Goal: Information Seeking & Learning: Find contact information

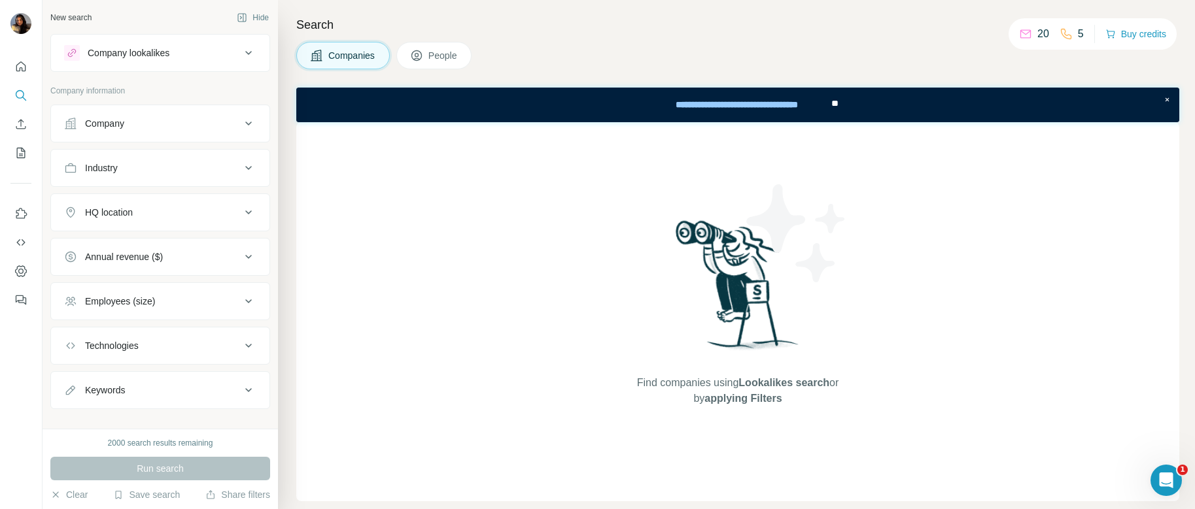
click at [241, 118] on icon at bounding box center [249, 124] width 16 height 16
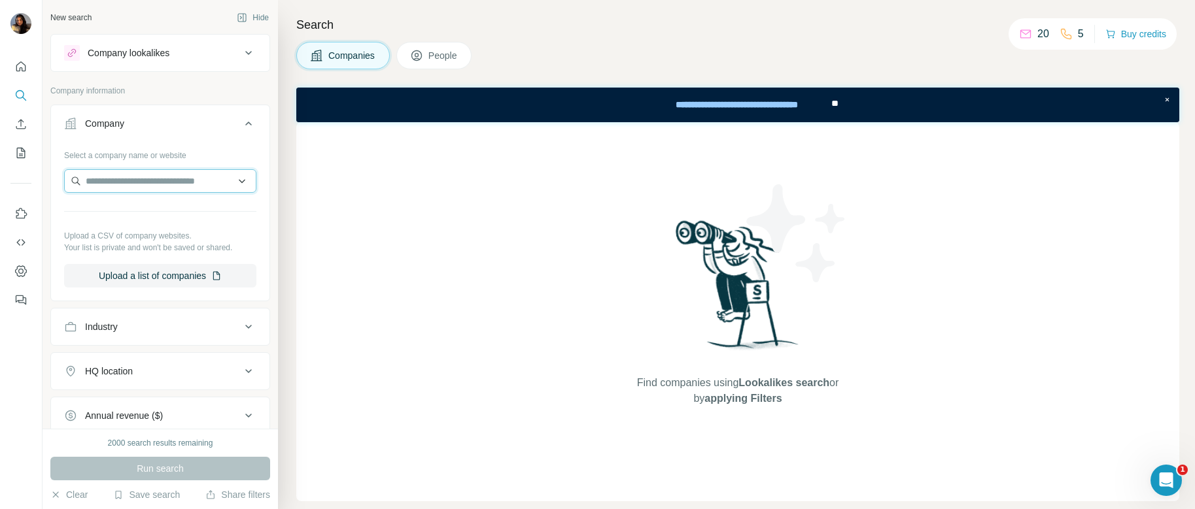
click at [167, 178] on input "text" at bounding box center [160, 181] width 192 height 24
paste input "**********"
type input "**********"
click at [214, 179] on input "**********" at bounding box center [160, 181] width 192 height 24
drag, startPoint x: 199, startPoint y: 179, endPoint x: 62, endPoint y: 180, distance: 136.7
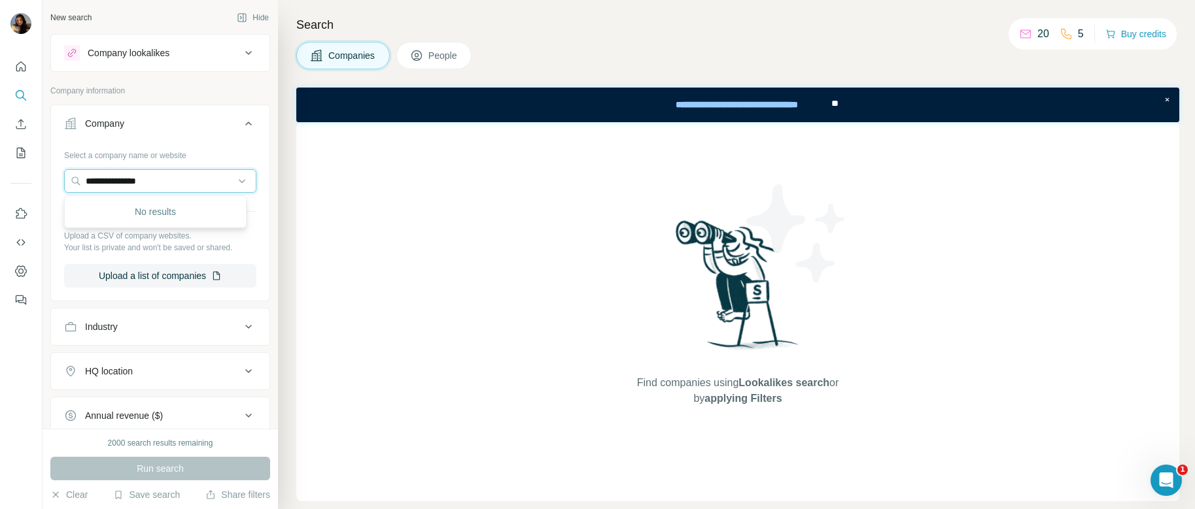
click at [62, 180] on div "**********" at bounding box center [160, 222] width 218 height 154
drag, startPoint x: 413, startPoint y: 282, endPoint x: 373, endPoint y: 284, distance: 39.9
click at [413, 282] on div "Find companies using Lookalikes search or by applying Filters" at bounding box center [737, 311] width 883 height 379
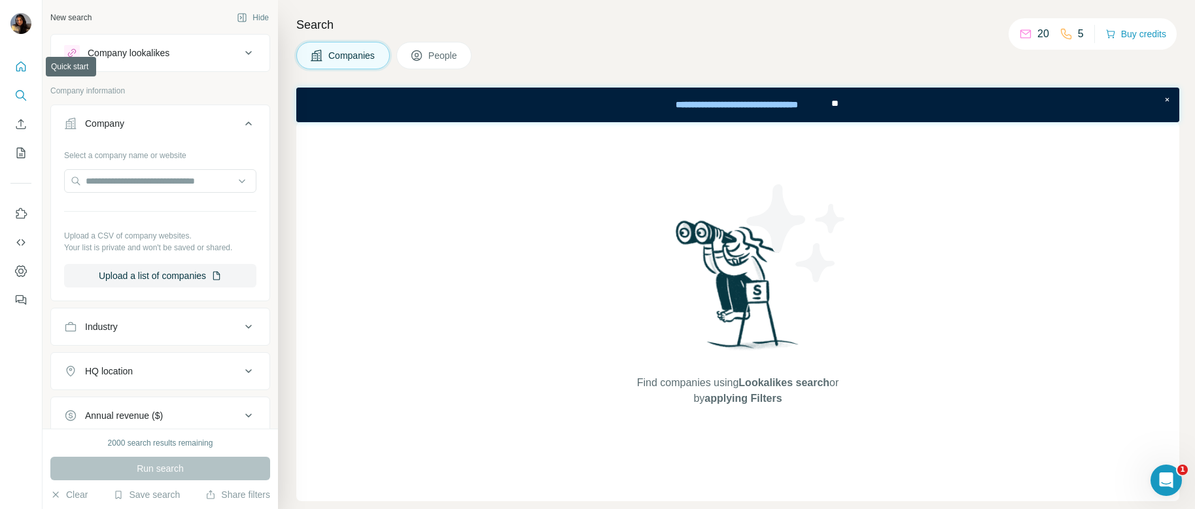
click at [23, 63] on icon "Quick start" at bounding box center [21, 66] width 10 height 10
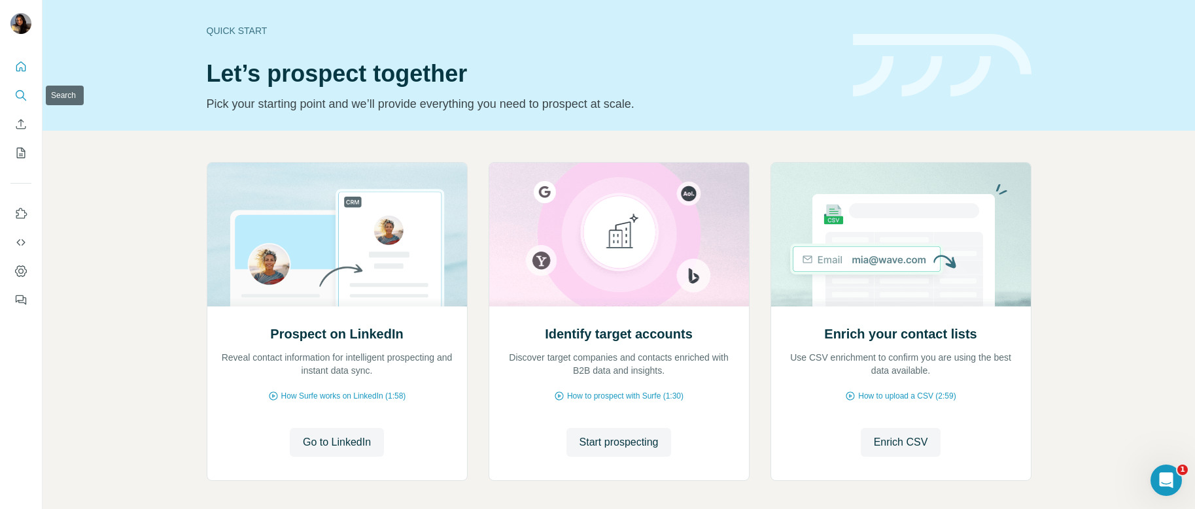
click at [16, 93] on icon "Search" at bounding box center [20, 95] width 13 height 13
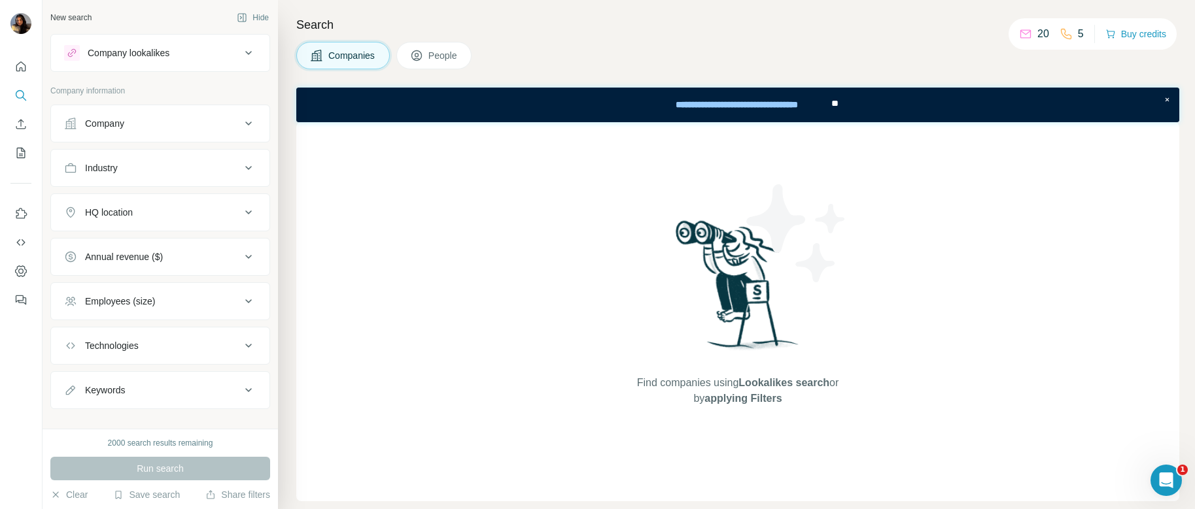
click at [450, 55] on span "People" at bounding box center [443, 55] width 30 height 13
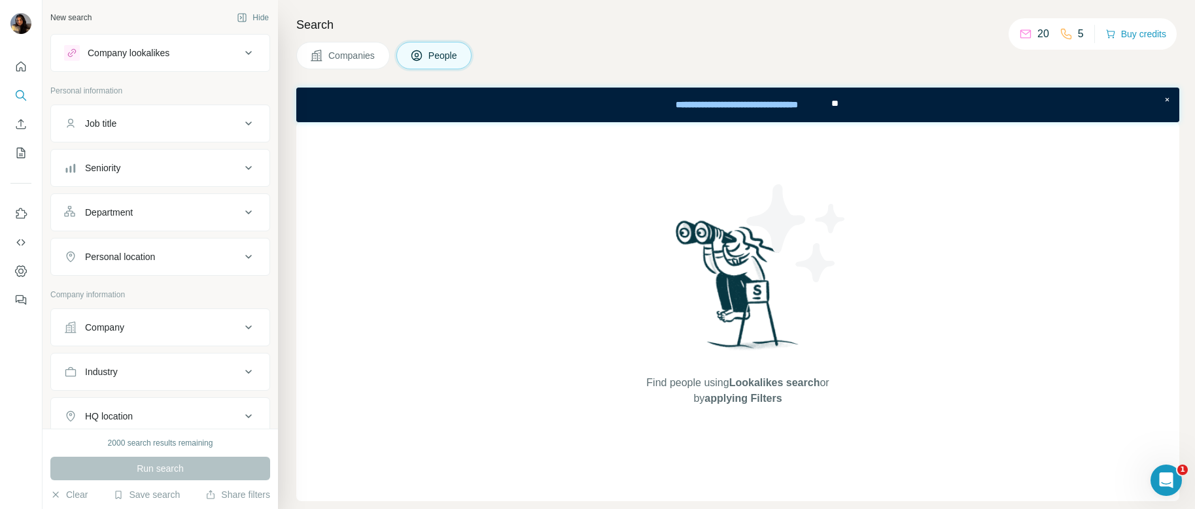
click at [365, 56] on span "Companies" at bounding box center [352, 55] width 48 height 13
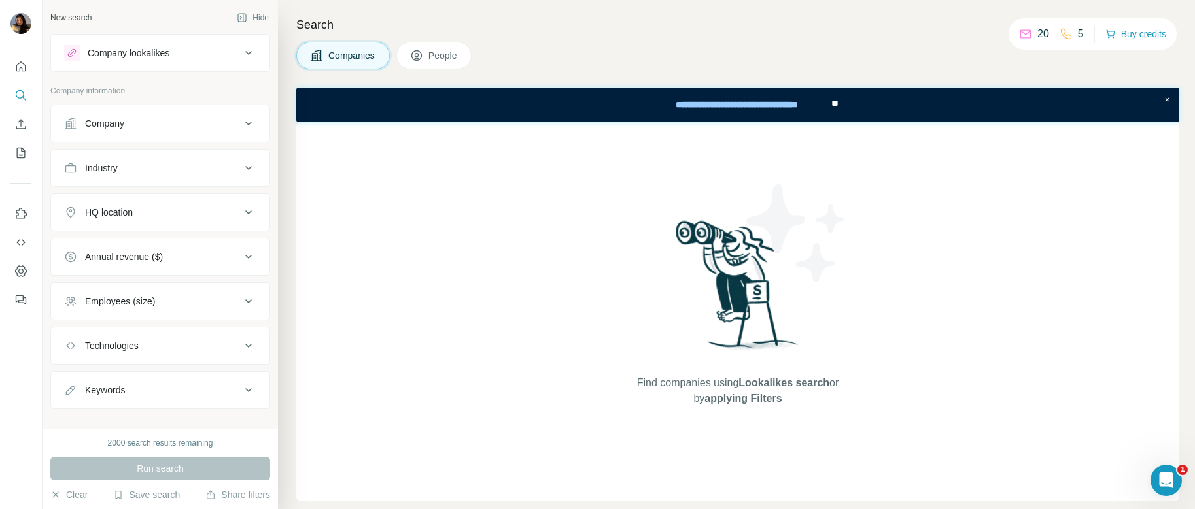
click at [228, 122] on div "Company" at bounding box center [152, 123] width 177 height 13
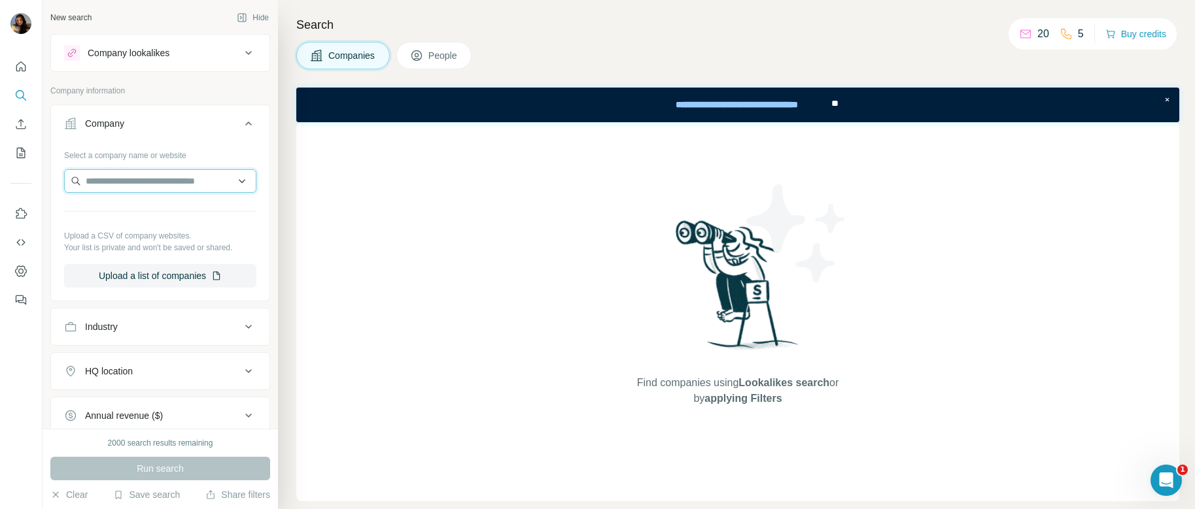
click at [182, 183] on input "text" at bounding box center [160, 181] width 192 height 24
paste input "**********"
type input "**********"
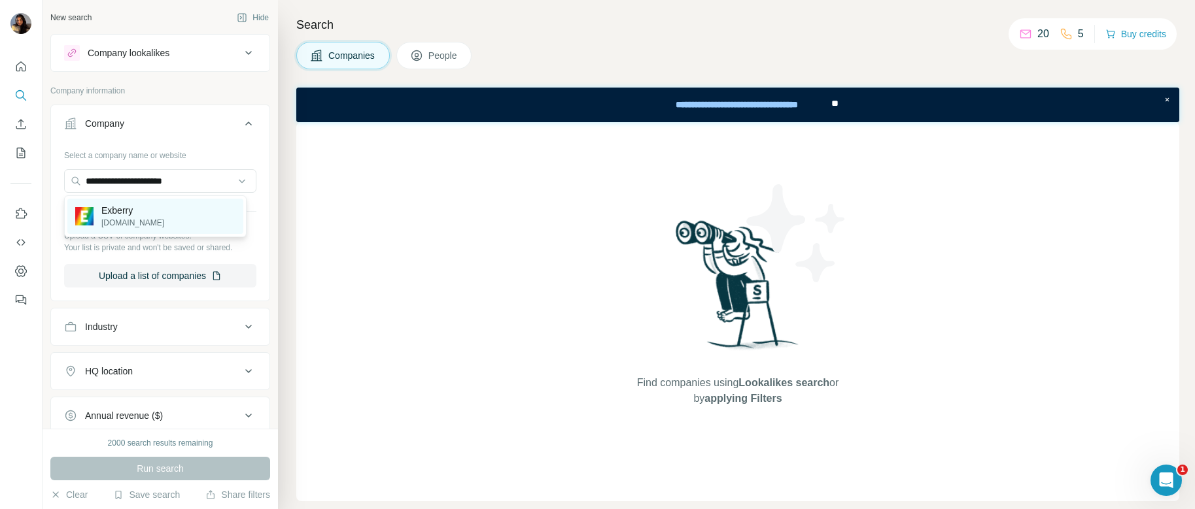
click at [129, 213] on p "Exberry" at bounding box center [132, 210] width 63 height 13
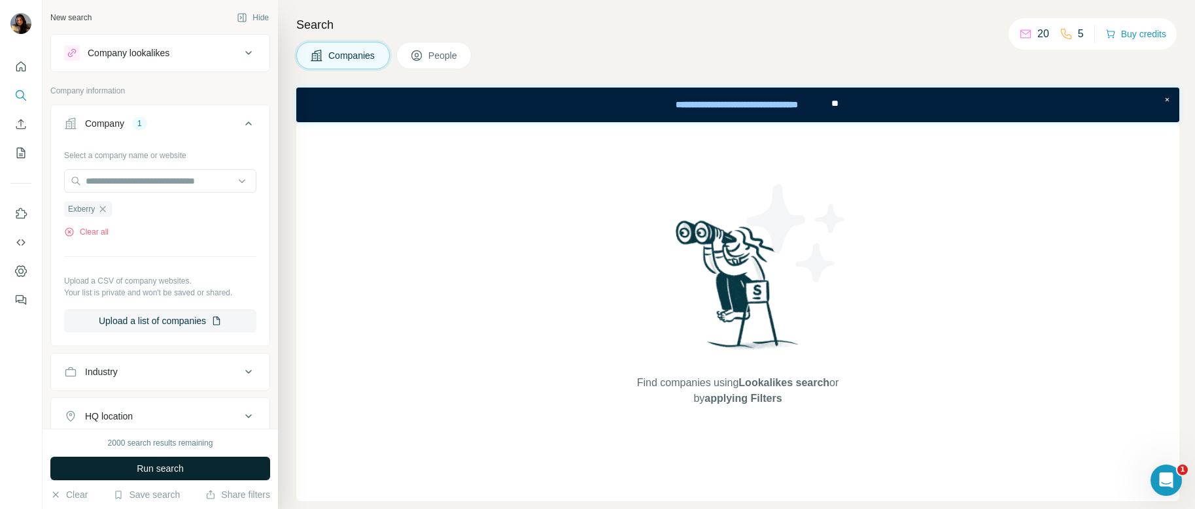
click at [192, 469] on button "Run search" at bounding box center [160, 469] width 220 height 24
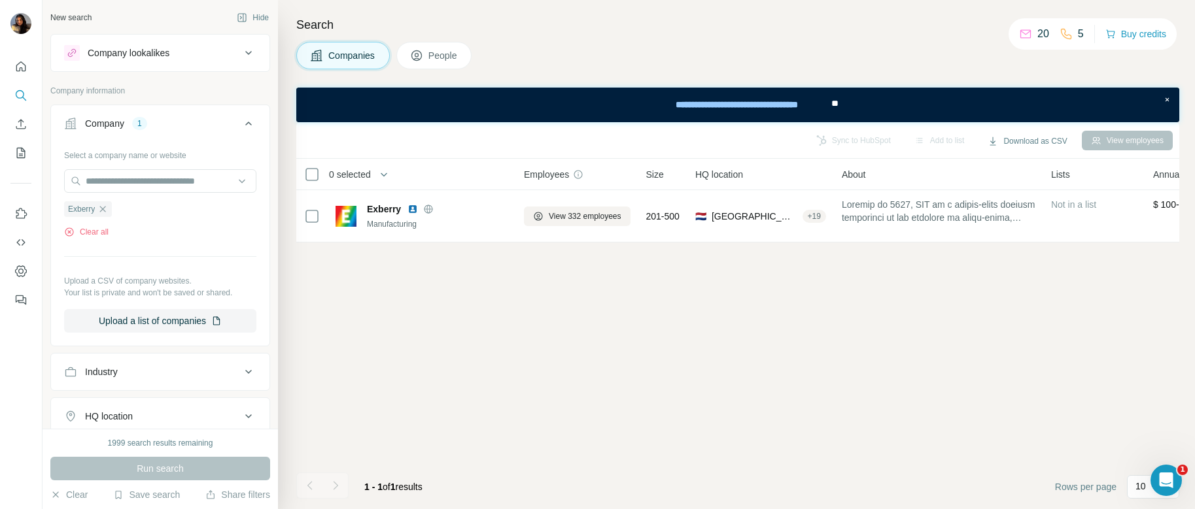
click at [430, 61] on button "People" at bounding box center [434, 55] width 76 height 27
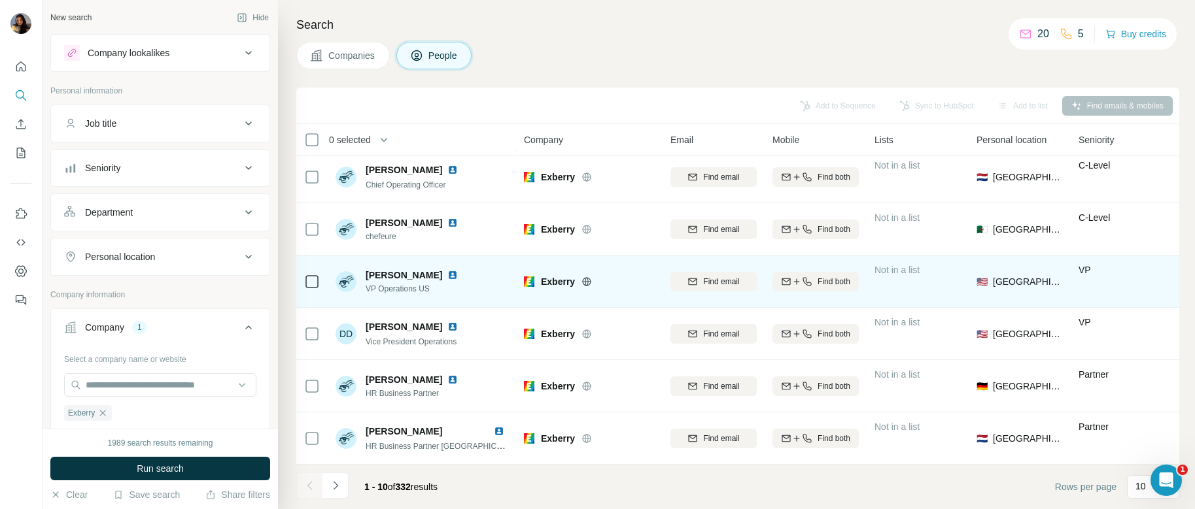
scroll to position [174, 0]
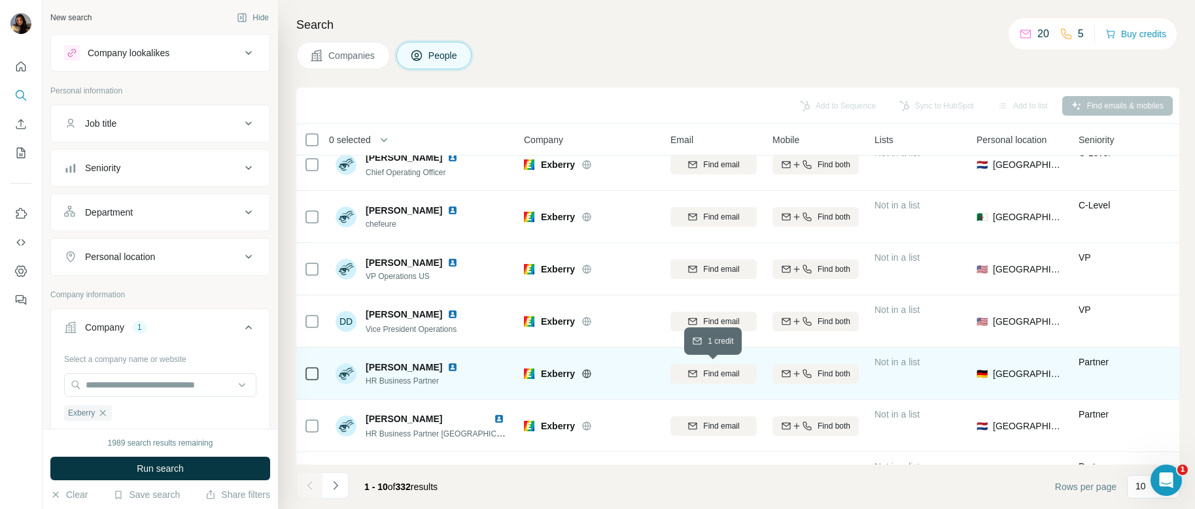
click at [701, 375] on div "Find email" at bounding box center [713, 374] width 86 height 12
drag, startPoint x: 445, startPoint y: 366, endPoint x: 390, endPoint y: 359, distance: 54.7
click at [390, 359] on div "[PERSON_NAME] HR Business Partner" at bounding box center [422, 374] width 174 height 36
copy span "[PERSON_NAME]"
click at [791, 371] on icon "button" at bounding box center [796, 374] width 10 height 10
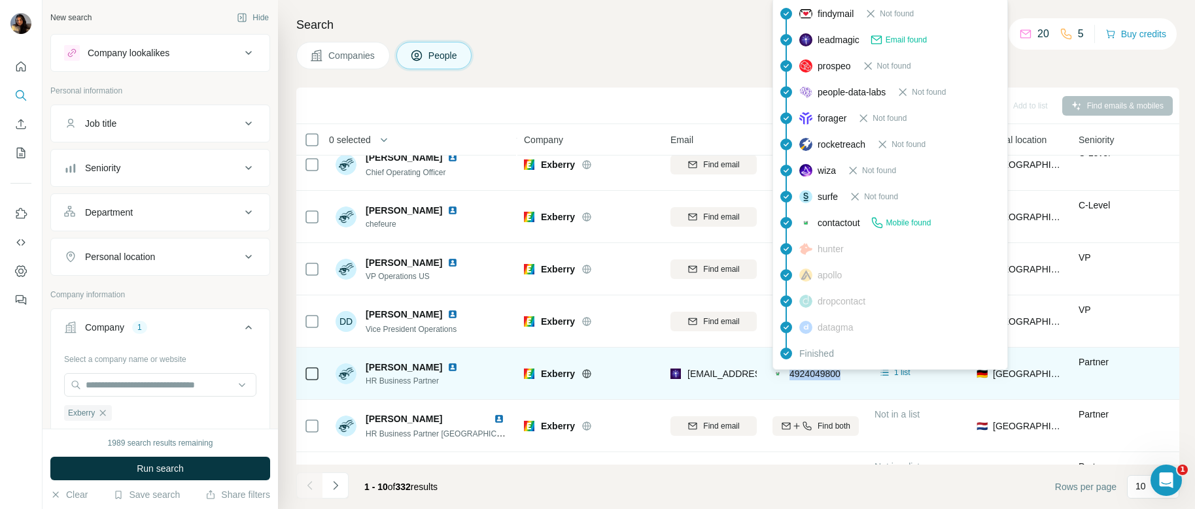
drag, startPoint x: 847, startPoint y: 374, endPoint x: 789, endPoint y: 375, distance: 58.8
click at [789, 375] on div "4924049800" at bounding box center [815, 374] width 86 height 36
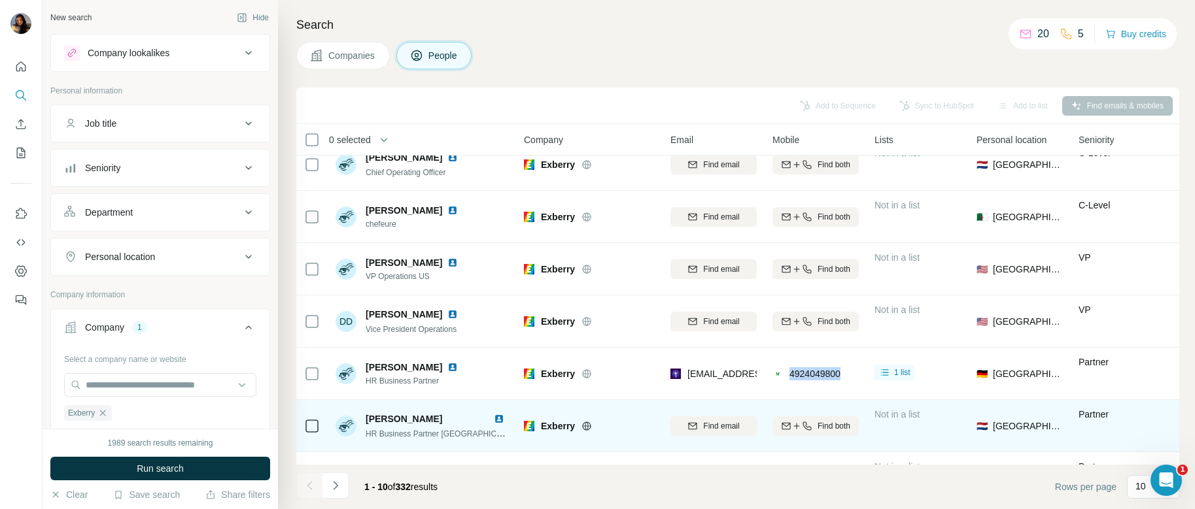
copy span "4924049800"
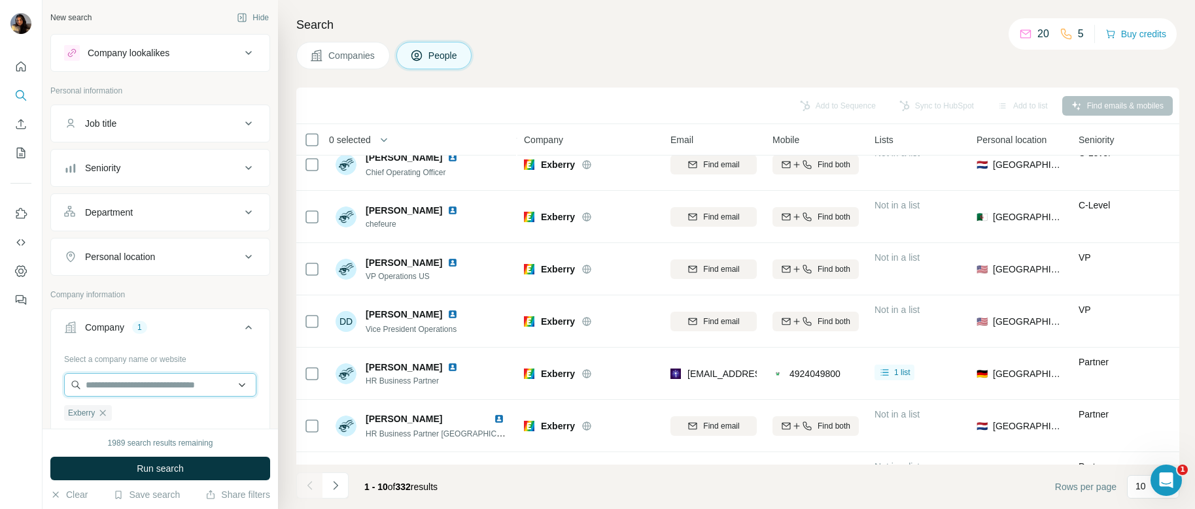
click at [127, 383] on input "text" at bounding box center [160, 385] width 192 height 24
paste input "**********"
type input "**********"
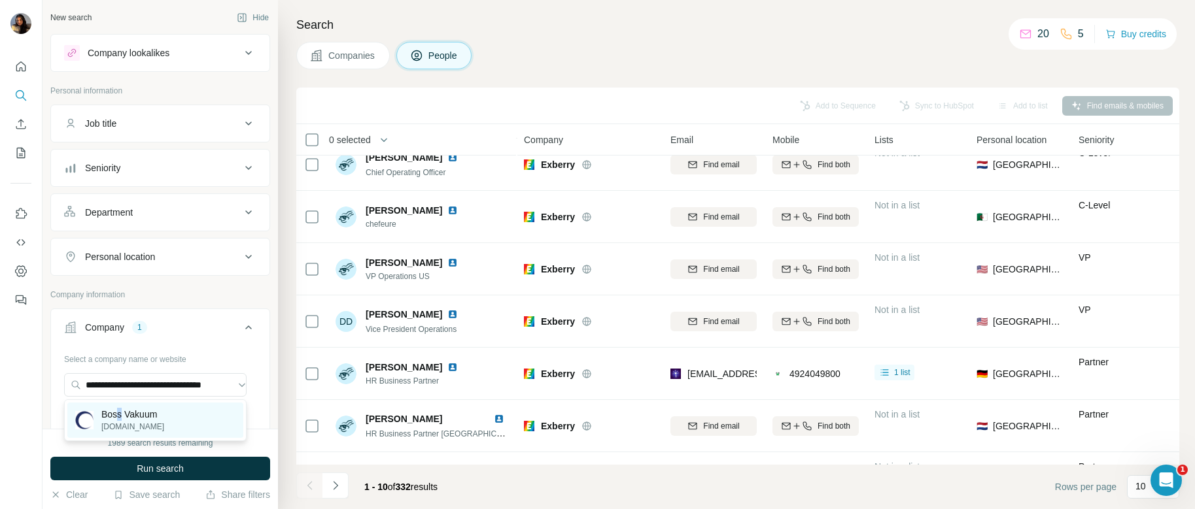
scroll to position [0, 0]
click at [120, 418] on p "Boss Vakuum" at bounding box center [132, 414] width 63 height 13
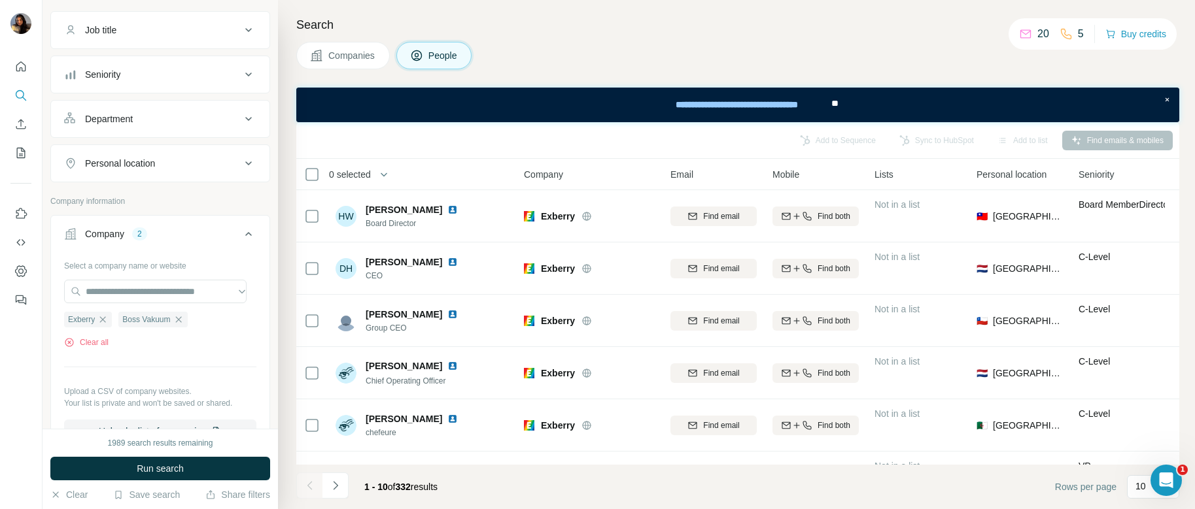
scroll to position [107, 0]
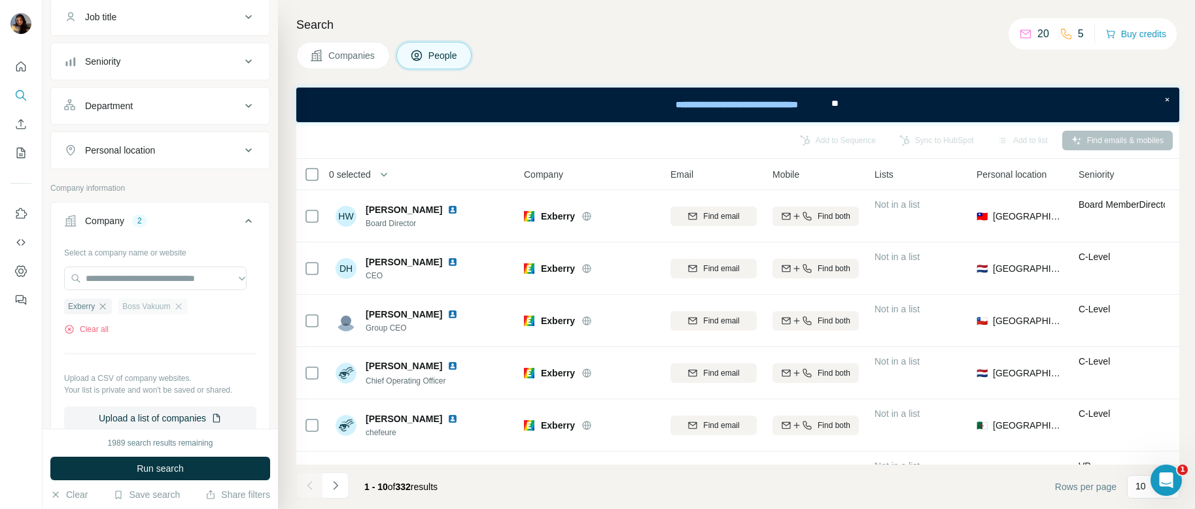
click at [135, 309] on span "Boss Vakuum" at bounding box center [146, 307] width 48 height 12
click at [103, 308] on icon "button" at bounding box center [103, 306] width 6 height 6
click at [87, 310] on span "Boss Vakuum" at bounding box center [92, 307] width 48 height 12
click at [324, 55] on button "Companies" at bounding box center [343, 55] width 94 height 27
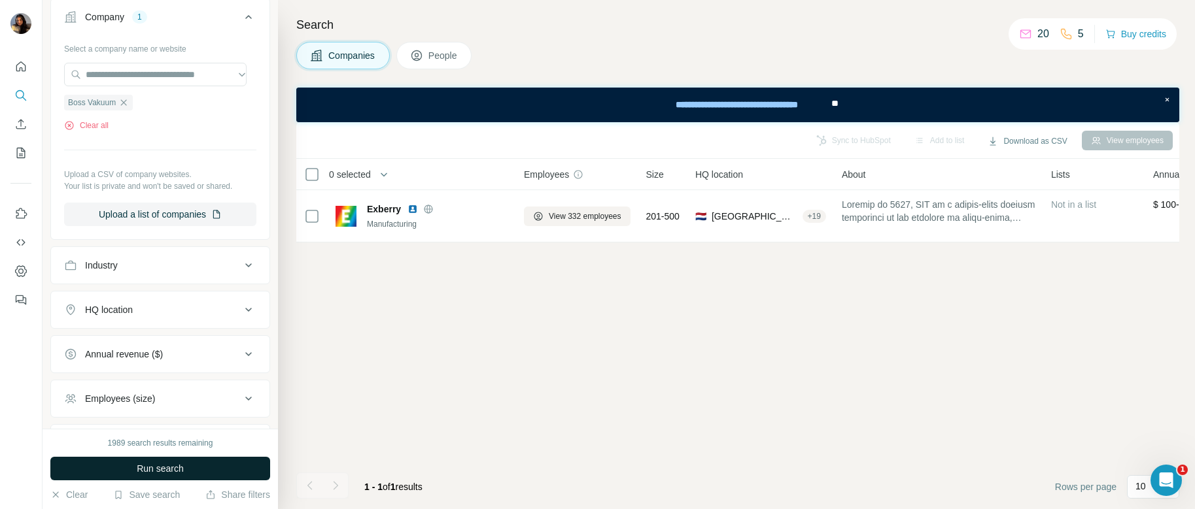
click at [182, 462] on span "Run search" at bounding box center [160, 468] width 47 height 13
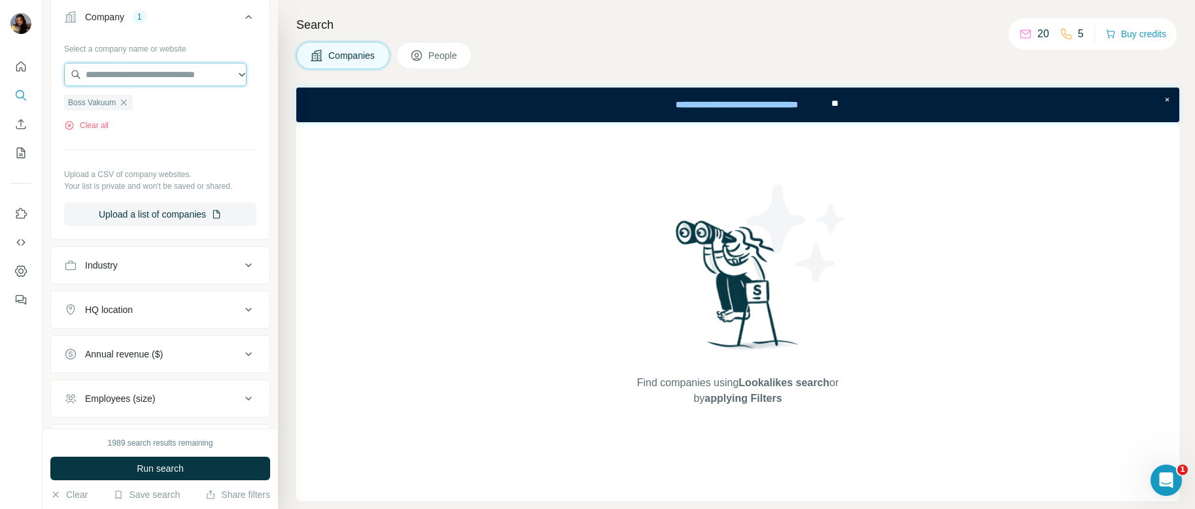
click at [100, 78] on input "text" at bounding box center [155, 75] width 182 height 24
paste input "**********"
type input "**********"
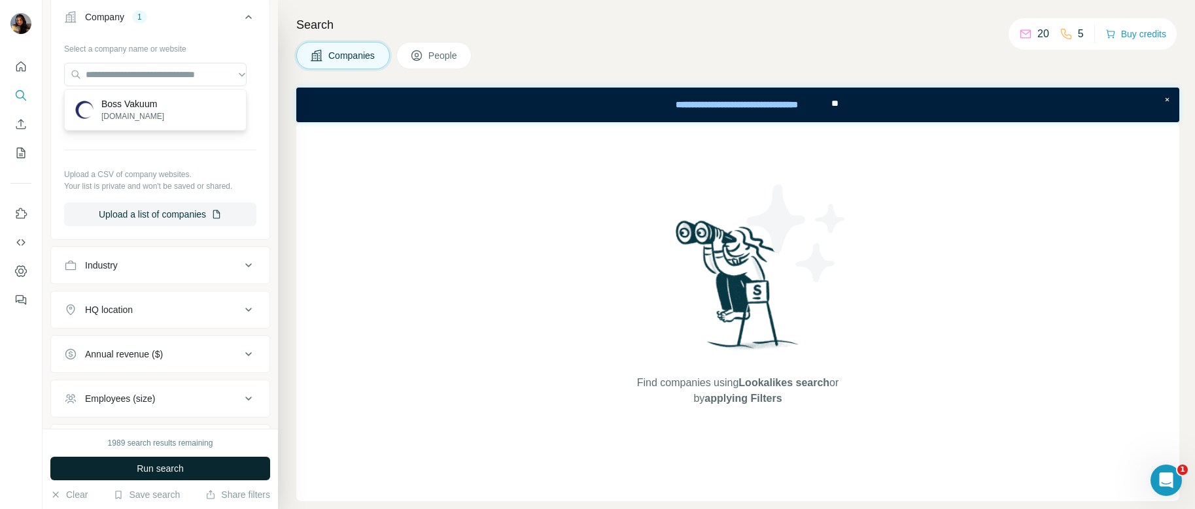
click at [140, 466] on span "Run search" at bounding box center [160, 468] width 47 height 13
click at [182, 466] on span "Run search" at bounding box center [160, 468] width 47 height 13
click at [109, 76] on input "text" at bounding box center [155, 75] width 182 height 24
click at [150, 138] on div "Select a company name or website Boss Vakuum Clear all Upload a CSV of company …" at bounding box center [160, 132] width 192 height 188
click at [91, 101] on span "Boss Vakuum" at bounding box center [92, 103] width 48 height 12
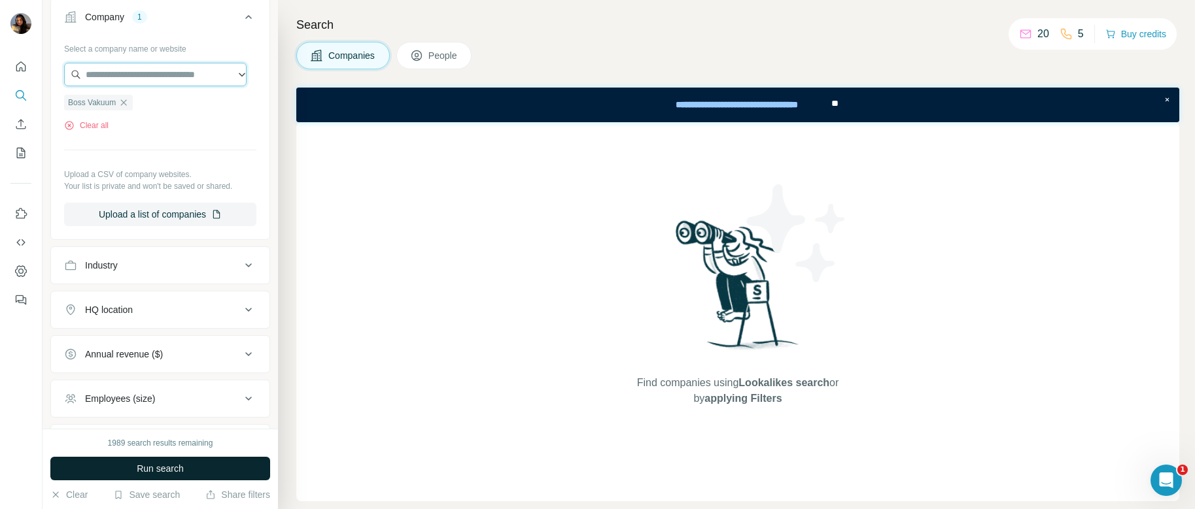
click at [112, 77] on input "text" at bounding box center [155, 75] width 182 height 24
click at [159, 79] on input "**********" at bounding box center [155, 75] width 182 height 24
drag, startPoint x: 172, startPoint y: 80, endPoint x: 199, endPoint y: 81, distance: 26.8
click at [173, 80] on input "********" at bounding box center [155, 75] width 182 height 24
drag, startPoint x: 169, startPoint y: 73, endPoint x: 45, endPoint y: 76, distance: 124.3
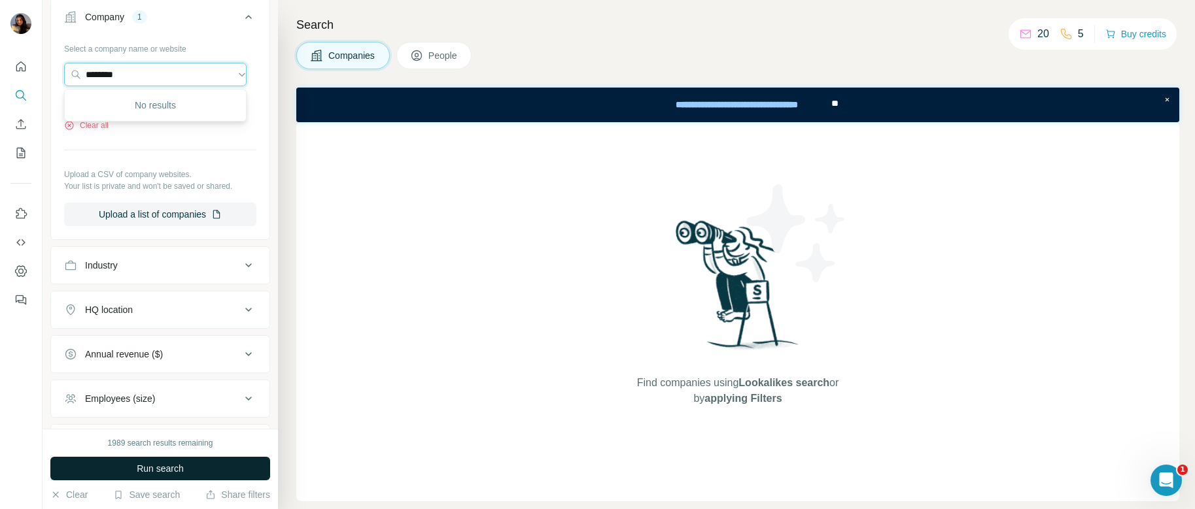
click at [45, 76] on div "New search Hide Company lookalikes Company information Company 1 Select a compa…" at bounding box center [160, 214] width 235 height 429
paste input "**********"
type input "**********"
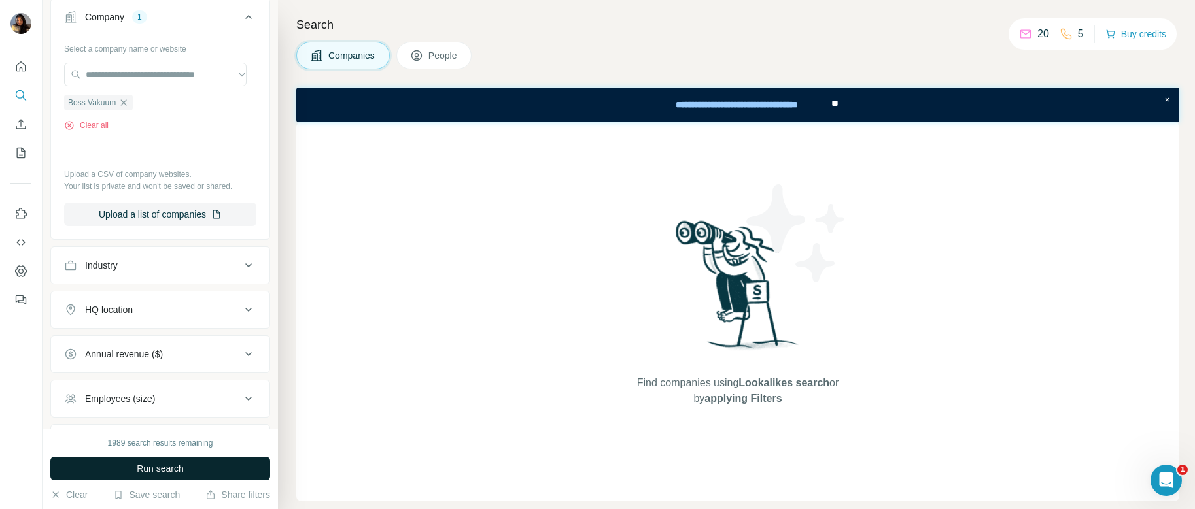
click at [187, 472] on button "Run search" at bounding box center [160, 469] width 220 height 24
click at [135, 80] on input "text" at bounding box center [155, 75] width 182 height 24
paste input "**********"
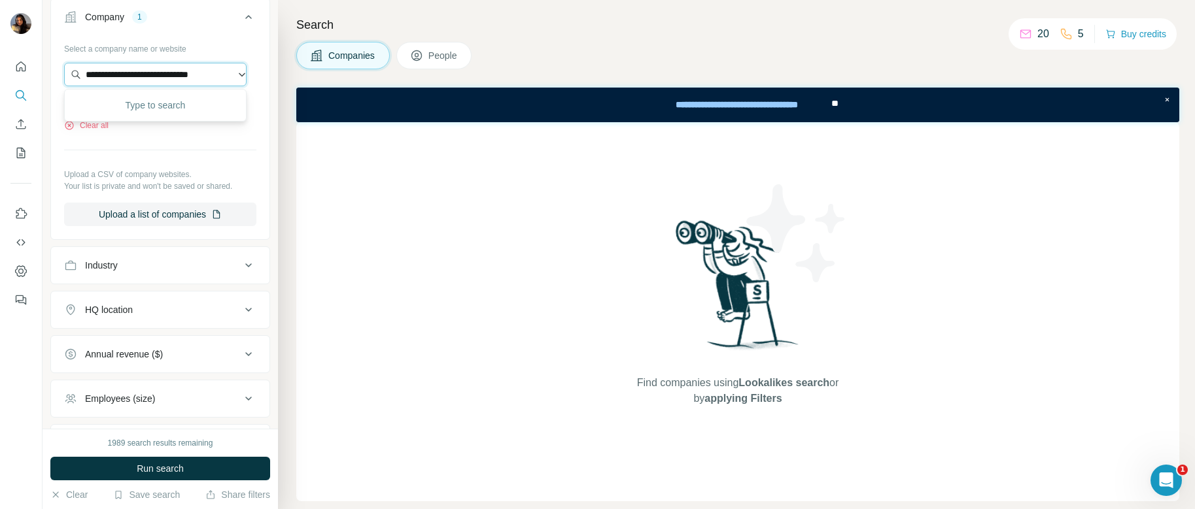
scroll to position [0, 17]
type input "**********"
click at [141, 119] on p "[PERSON_NAME][DOMAIN_NAME]" at bounding box center [165, 117] width 128 height 12
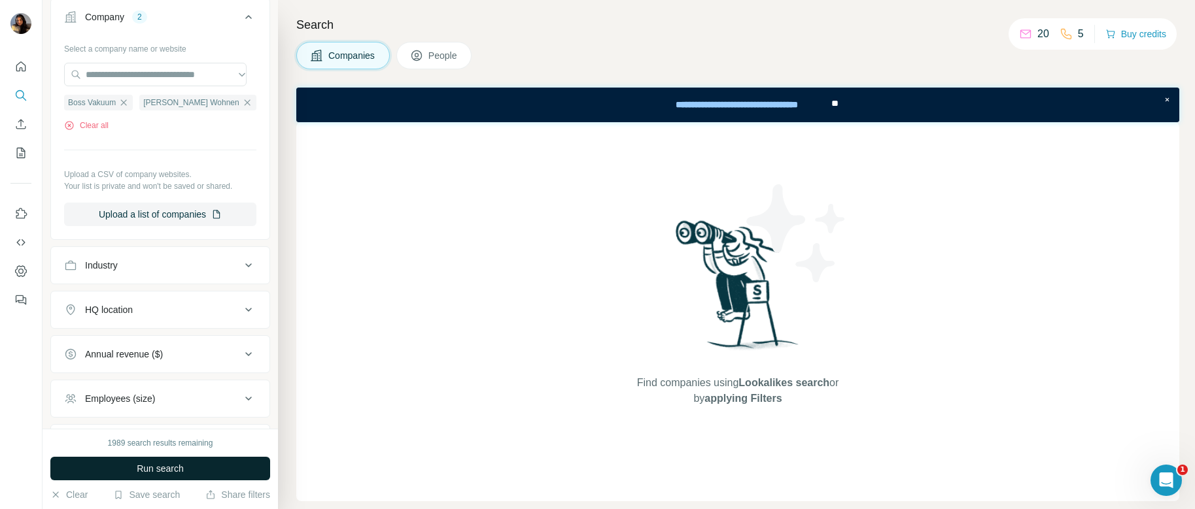
click at [197, 462] on button "Run search" at bounding box center [160, 469] width 220 height 24
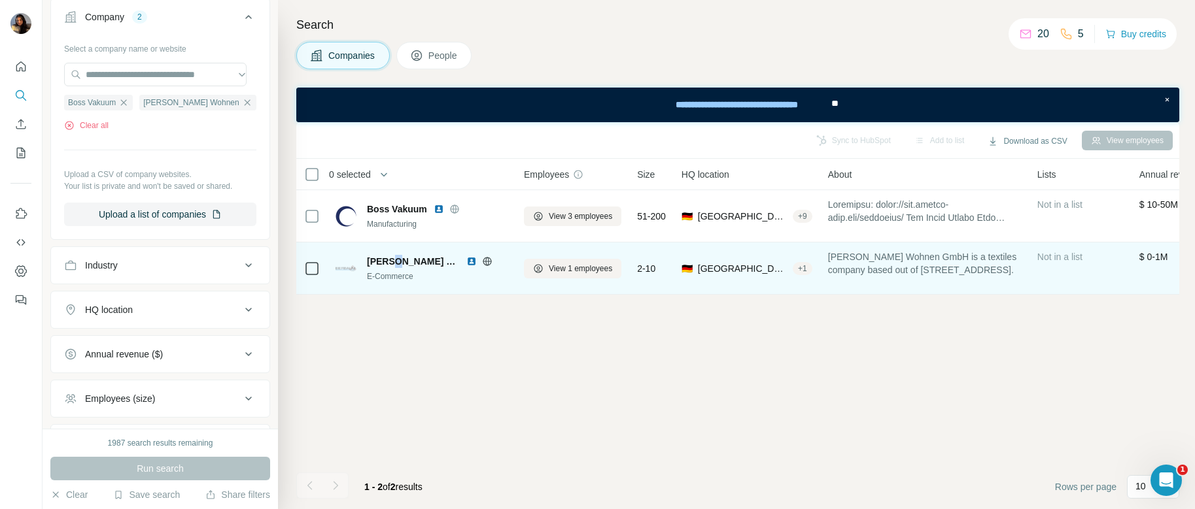
drag, startPoint x: 393, startPoint y: 262, endPoint x: 383, endPoint y: 268, distance: 12.3
click at [392, 262] on span "[PERSON_NAME] Wohnen" at bounding box center [413, 261] width 93 height 13
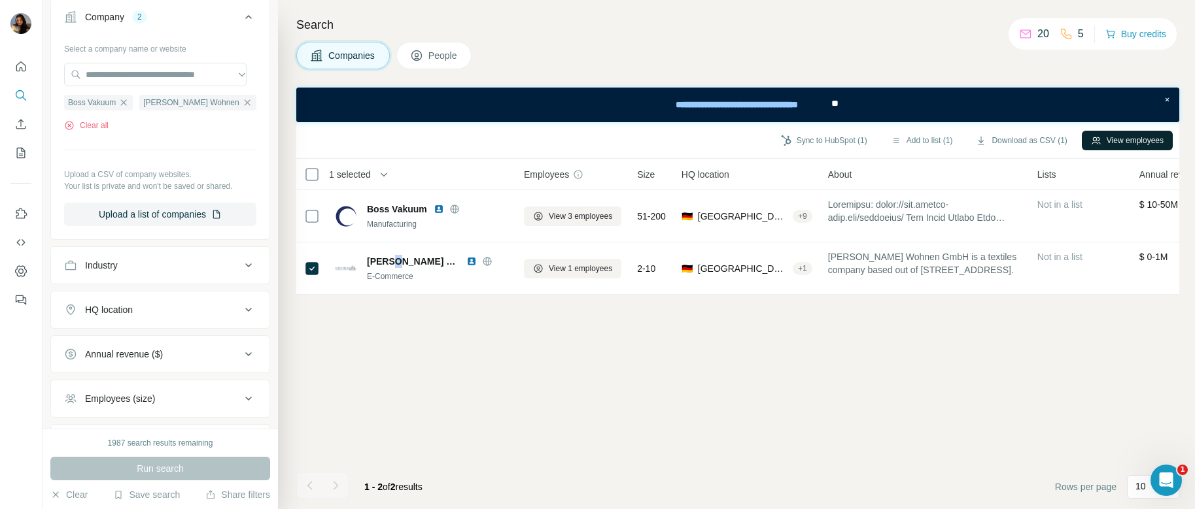
click at [1099, 143] on button "View employees" at bounding box center [1126, 141] width 91 height 20
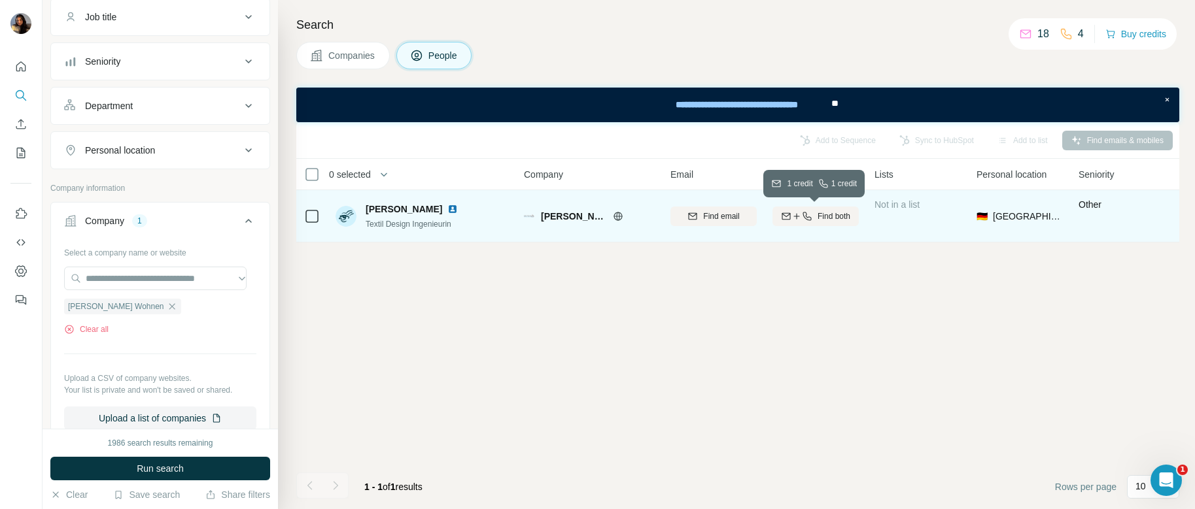
drag, startPoint x: 813, startPoint y: 217, endPoint x: 702, endPoint y: 236, distance: 112.8
click at [813, 217] on div "Find both" at bounding box center [815, 217] width 86 height 12
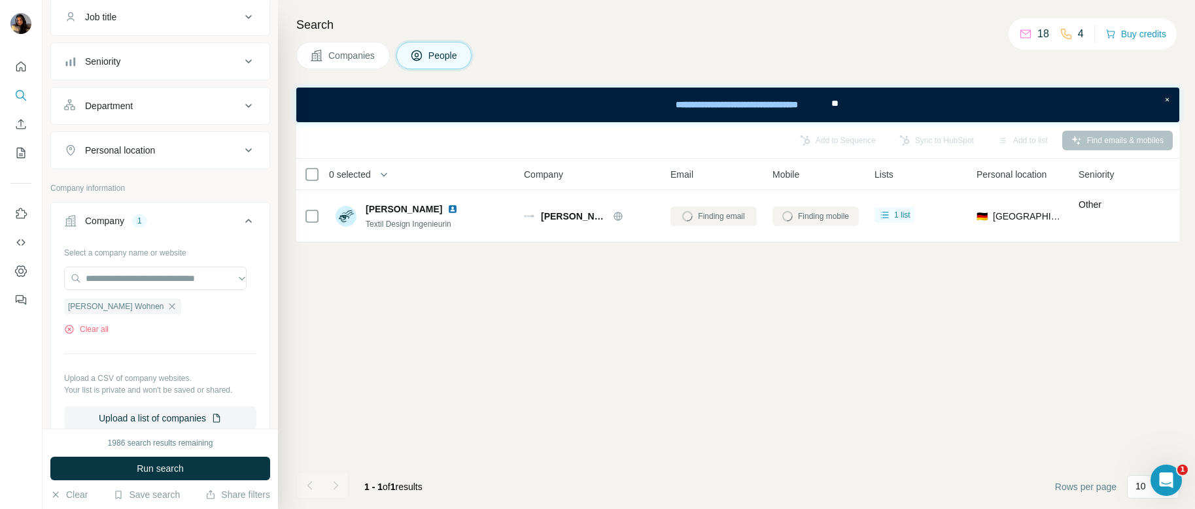
click at [808, 326] on div "Add to Sequence Sync to HubSpot Add to list Find emails & mobiles 0 selected Pe…" at bounding box center [737, 315] width 883 height 387
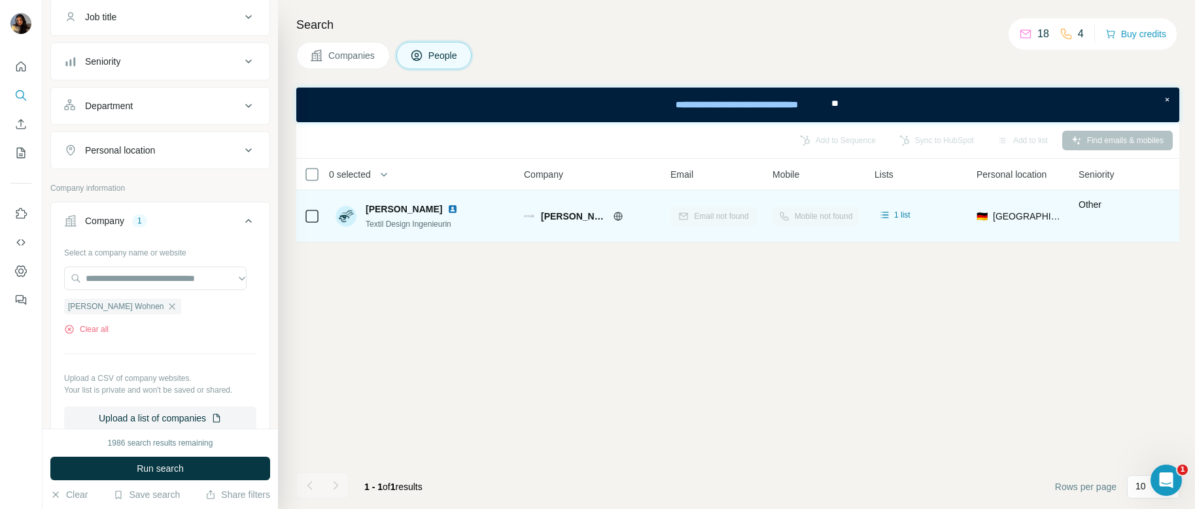
click at [416, 211] on span "[PERSON_NAME]" at bounding box center [404, 209] width 77 height 13
drag, startPoint x: 428, startPoint y: 209, endPoint x: 364, endPoint y: 213, distance: 64.2
click at [364, 213] on div "[PERSON_NAME] Textil Design Ingenieurin" at bounding box center [399, 216] width 128 height 27
copy span "[PERSON_NAME]"
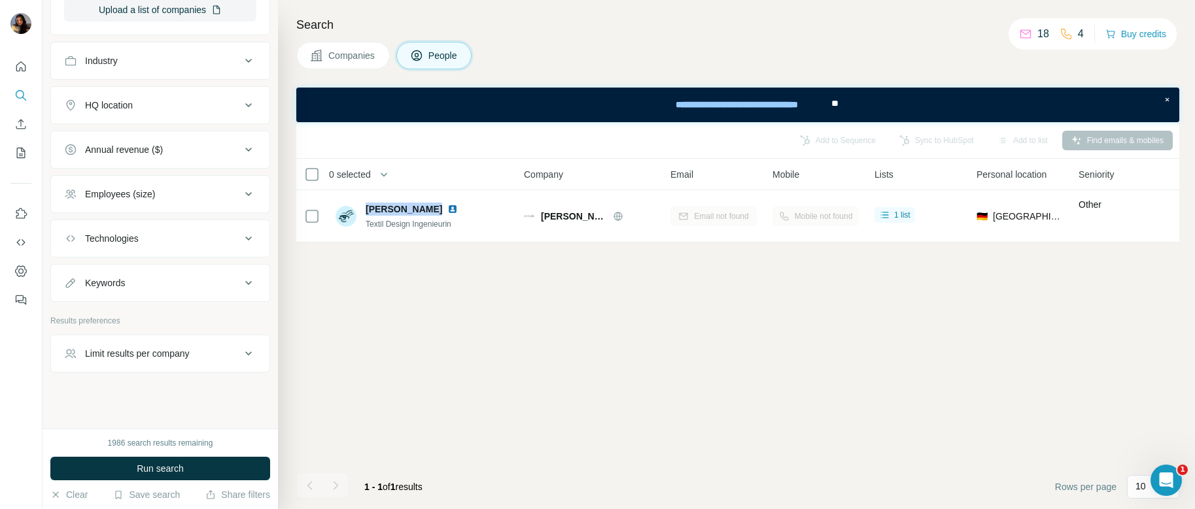
scroll to position [520, 0]
click at [241, 190] on icon at bounding box center [249, 190] width 16 height 16
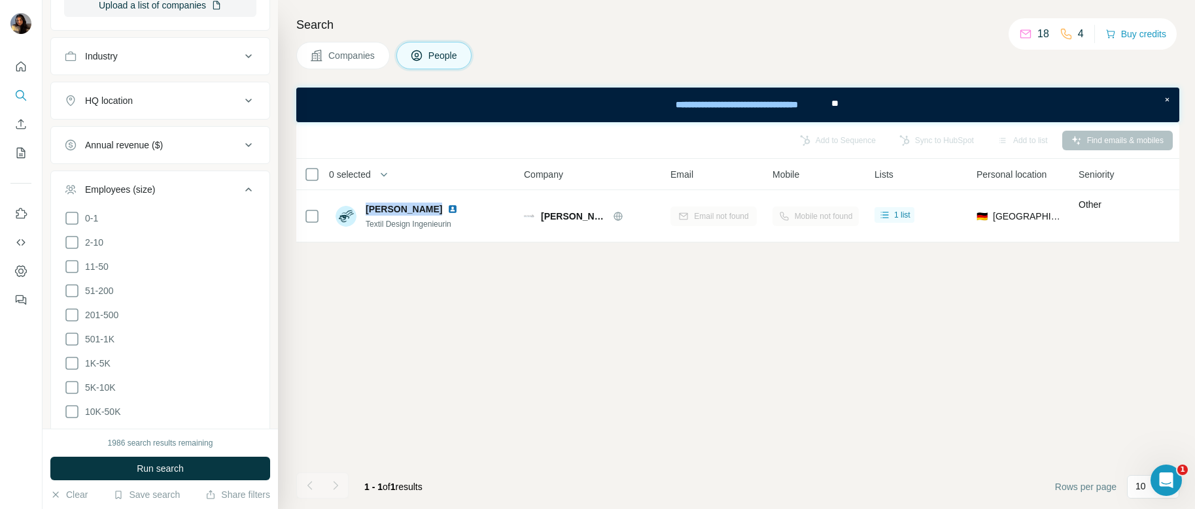
click at [245, 190] on icon at bounding box center [248, 190] width 7 height 4
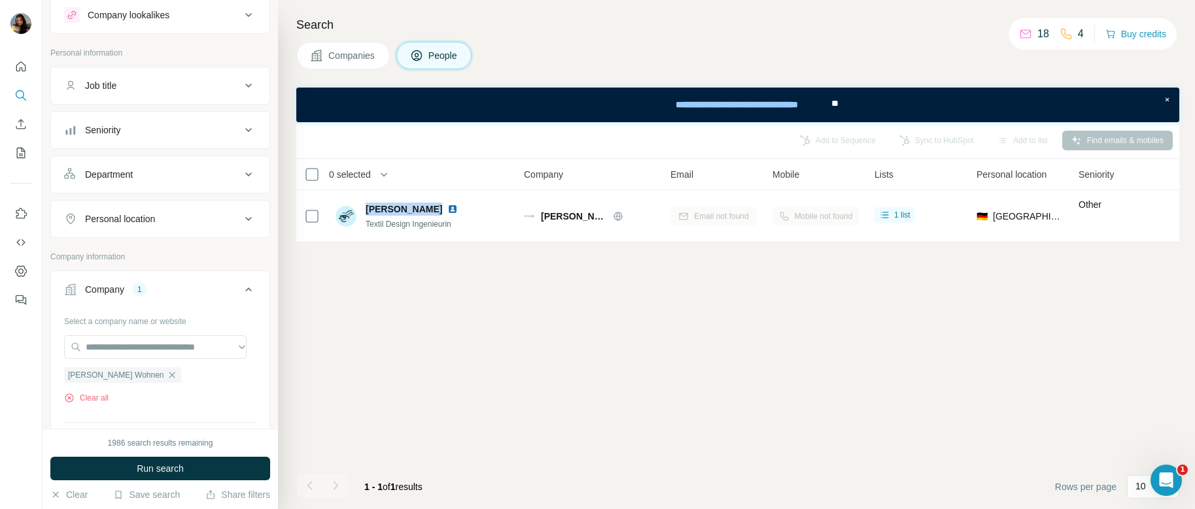
scroll to position [0, 0]
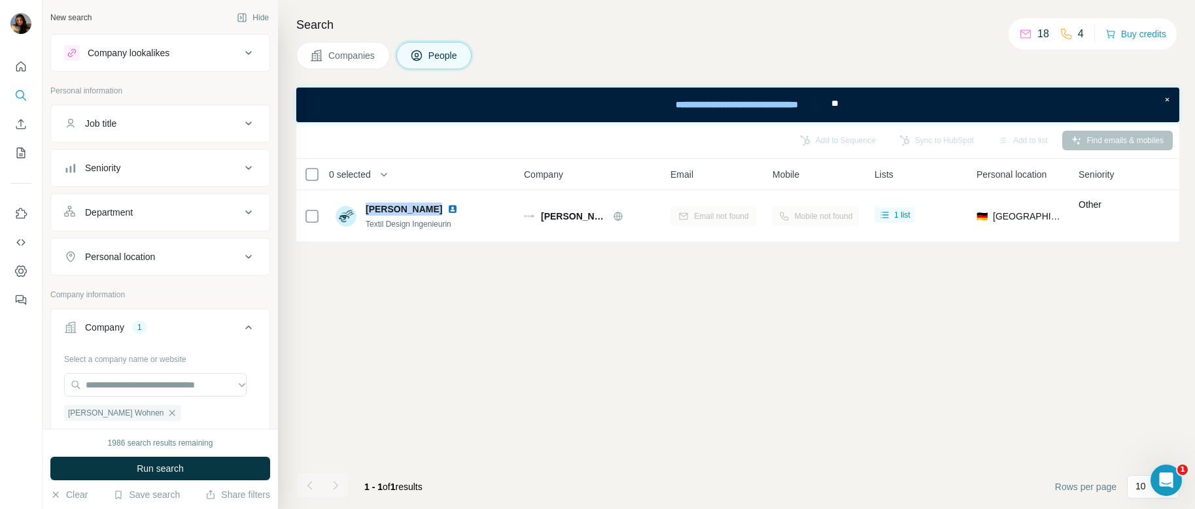
click at [243, 54] on icon at bounding box center [249, 53] width 16 height 16
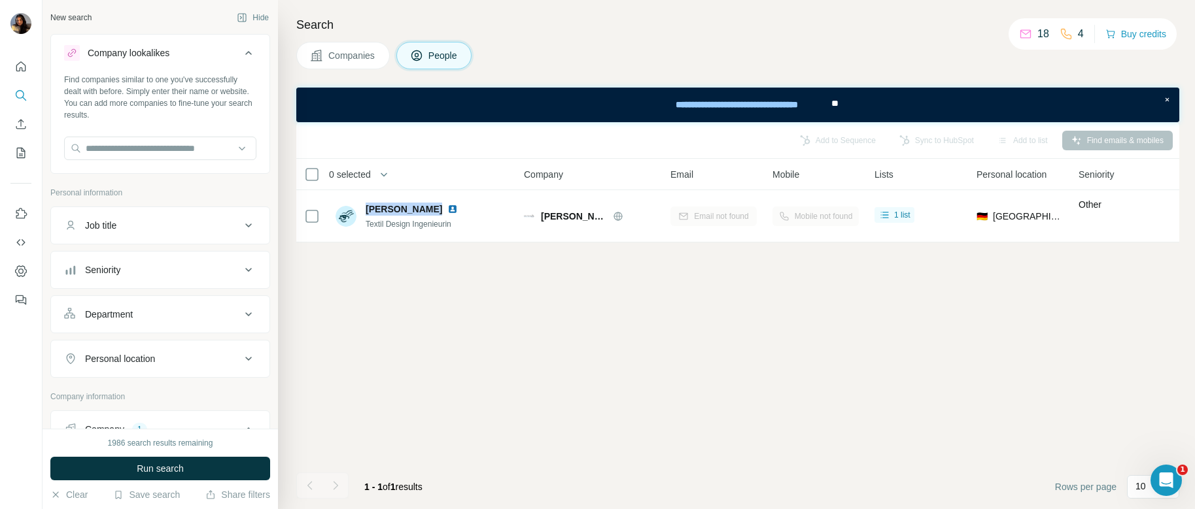
click at [243, 54] on icon at bounding box center [249, 53] width 16 height 16
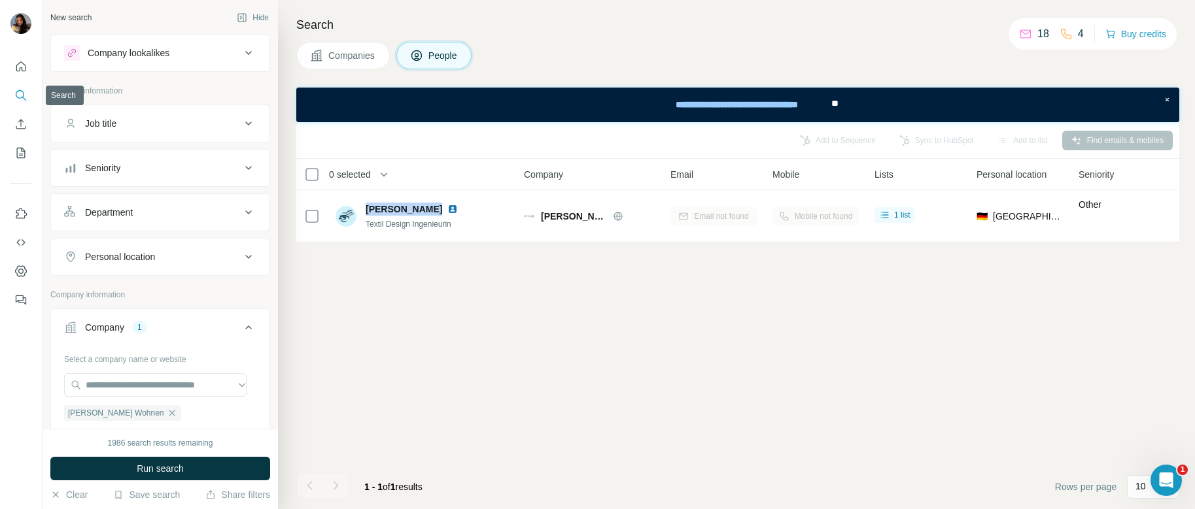
click at [24, 95] on icon "Search" at bounding box center [20, 95] width 13 height 13
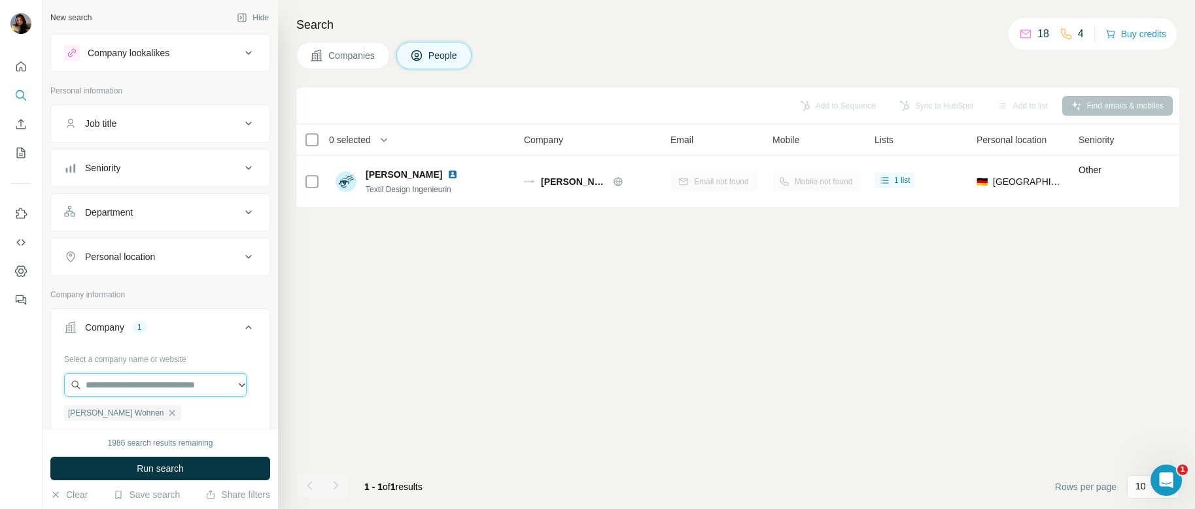
click at [153, 383] on input "text" at bounding box center [155, 385] width 182 height 24
type input "********"
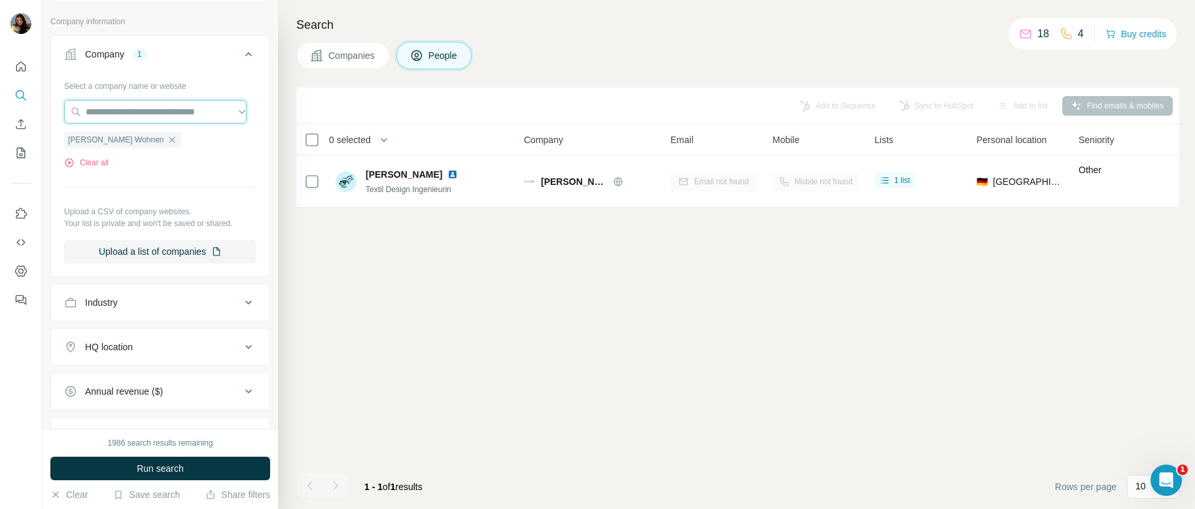
scroll to position [276, 0]
click at [1164, 480] on icon "Open Intercom Messenger" at bounding box center [1163, 478] width 9 height 10
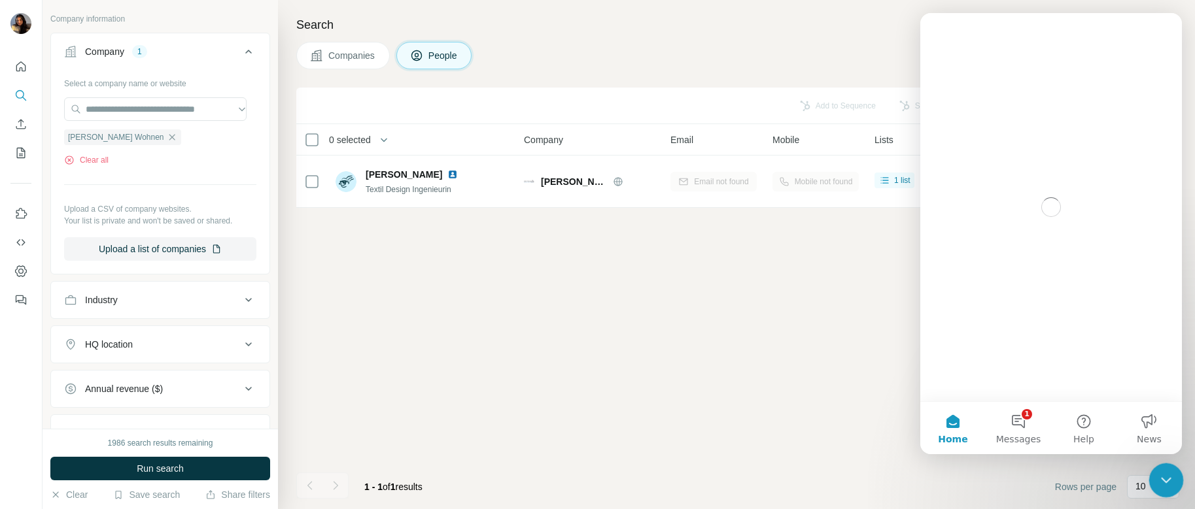
scroll to position [0, 0]
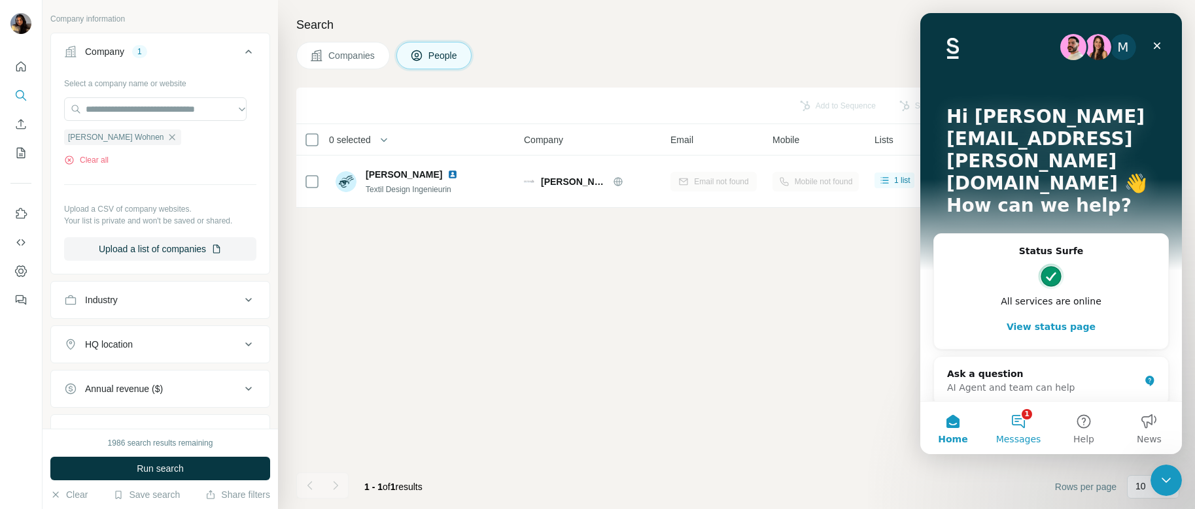
click at [1024, 435] on span "Messages" at bounding box center [1018, 439] width 45 height 9
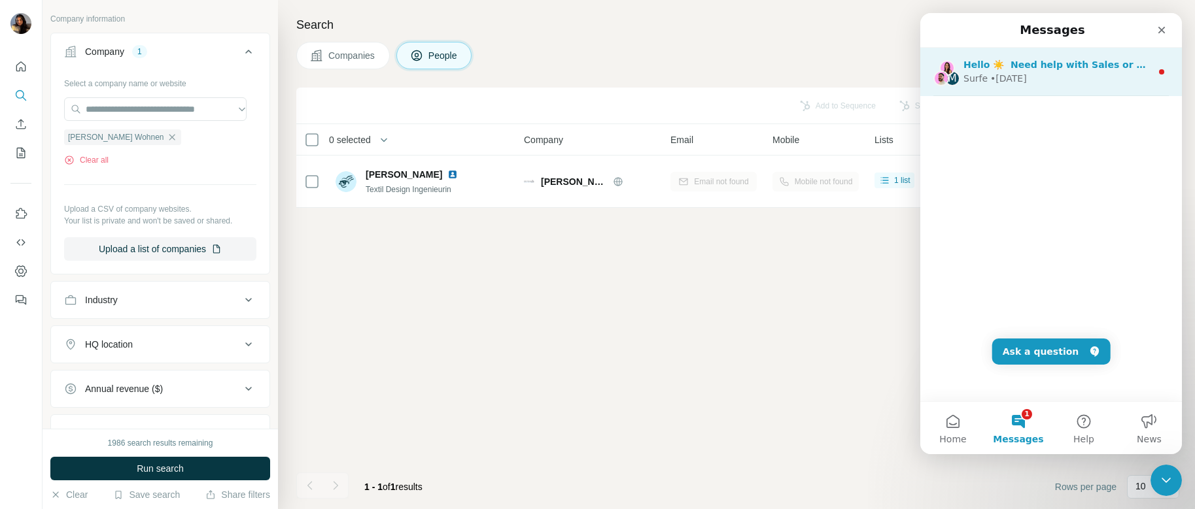
click at [993, 76] on div "• [DATE]" at bounding box center [1008, 79] width 37 height 14
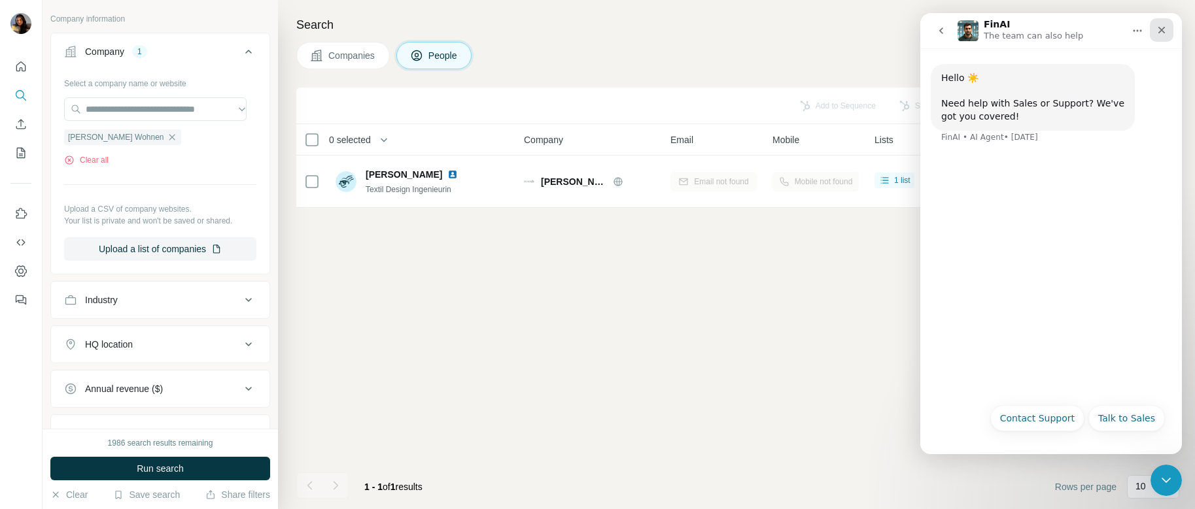
click at [1159, 36] on div "Close" at bounding box center [1161, 30] width 24 height 24
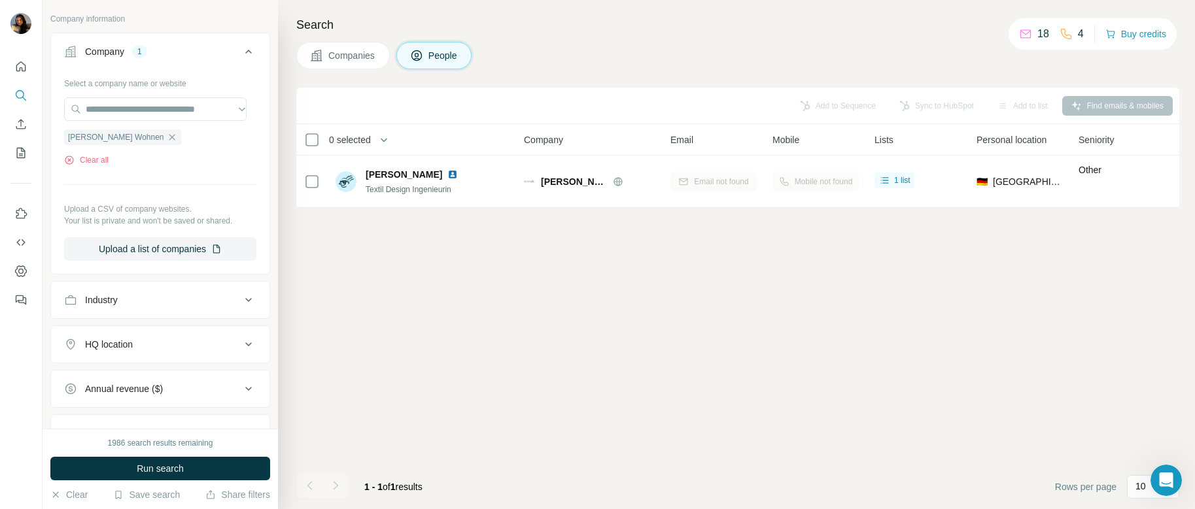
drag, startPoint x: 443, startPoint y: 339, endPoint x: 437, endPoint y: 318, distance: 22.4
click at [444, 338] on div "Add to Sequence Sync to HubSpot Add to list Find emails & mobiles 0 selected Pe…" at bounding box center [737, 299] width 883 height 422
